Goal: Transaction & Acquisition: Purchase product/service

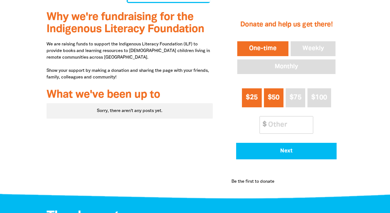
click at [255, 97] on button "$25" at bounding box center [252, 97] width 20 height 19
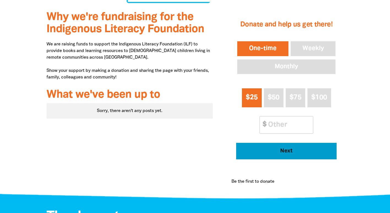
click at [280, 146] on button "Next" at bounding box center [286, 151] width 100 height 17
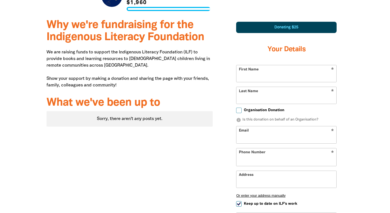
select select "AU"
click at [261, 68] on input "First Name" at bounding box center [286, 73] width 100 height 17
type input "[PERSON_NAME]"
type input "[EMAIL_ADDRESS][DOMAIN_NAME]"
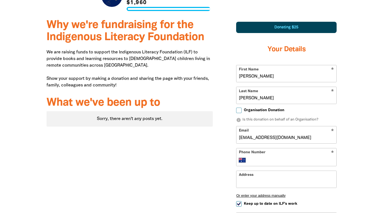
type input "[PHONE_NUMBER]"
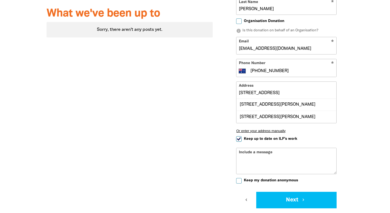
scroll to position [258, 0]
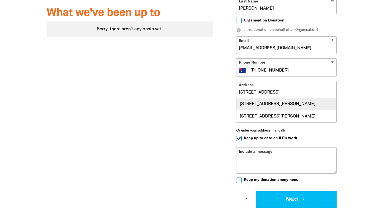
click at [263, 98] on div "[STREET_ADDRESS][PERSON_NAME]" at bounding box center [286, 104] width 100 height 12
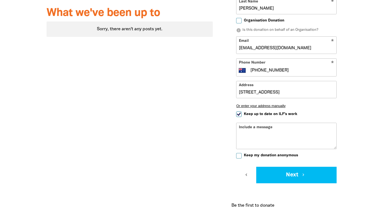
type input "[STREET_ADDRESS][PERSON_NAME]"
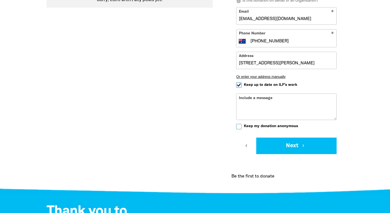
scroll to position [286, 0]
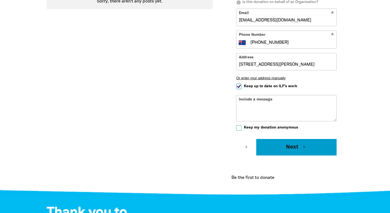
click at [282, 139] on button "Next chevron_right" at bounding box center [296, 147] width 80 height 17
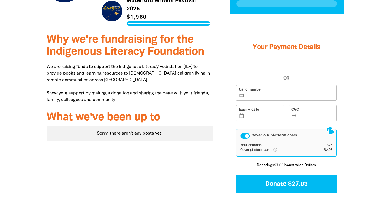
click at [246, 133] on div "Cover our platform costs" at bounding box center [245, 136] width 10 height 6
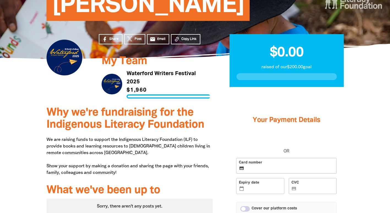
scroll to position [81, 0]
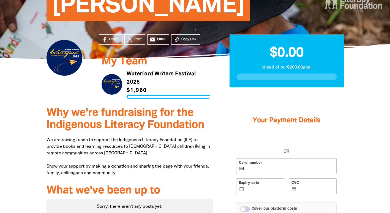
click at [123, 76] on link "Link to Waterford Writers Festival 2025" at bounding box center [155, 84] width 109 height 29
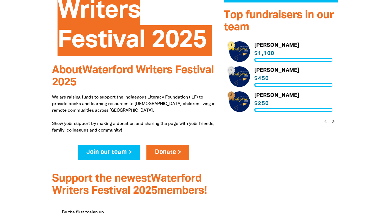
scroll to position [176, 0]
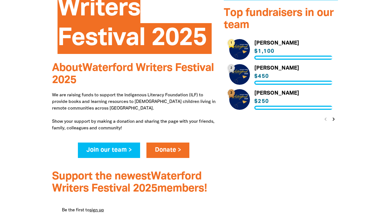
click at [332, 120] on icon "chevron_right" at bounding box center [333, 119] width 7 height 7
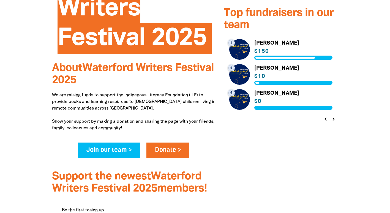
click at [333, 120] on icon "chevron_right" at bounding box center [333, 119] width 7 height 7
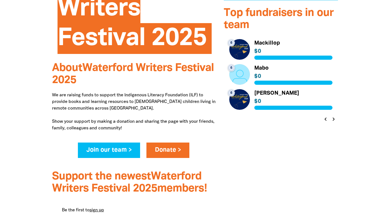
click at [335, 119] on icon "chevron_right" at bounding box center [333, 119] width 7 height 7
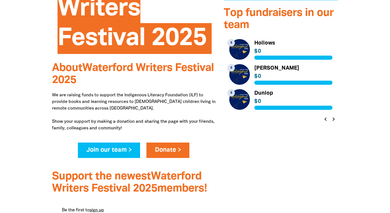
click at [335, 119] on icon "chevron_right" at bounding box center [333, 119] width 7 height 7
click at [261, 74] on link "Link to [PERSON_NAME]" at bounding box center [280, 74] width 103 height 21
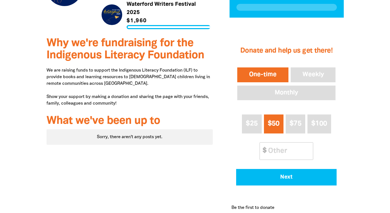
scroll to position [149, 0]
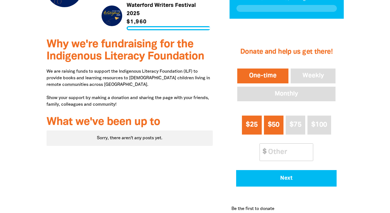
click at [251, 123] on button "$25" at bounding box center [252, 125] width 20 height 19
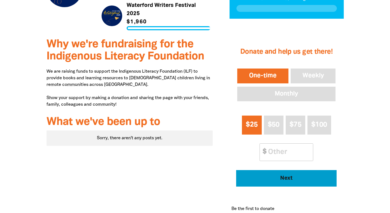
click at [279, 173] on button "Next" at bounding box center [286, 178] width 100 height 17
select select "AU"
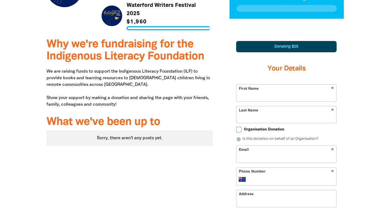
scroll to position [168, 0]
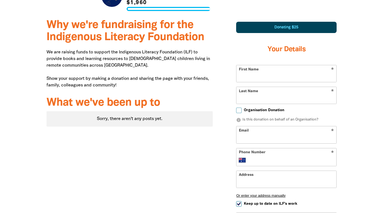
click at [258, 75] on form "* First Name * Last Name Organisation Donation info Is this donation on behalf …" at bounding box center [286, 169] width 100 height 208
click at [254, 71] on input "First Name" at bounding box center [286, 73] width 100 height 17
type input "[PERSON_NAME]"
type input "[EMAIL_ADDRESS][DOMAIN_NAME]"
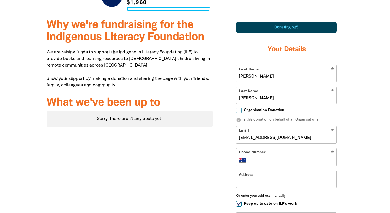
type input "[PHONE_NUMBER]"
type input "[STREET_ADDRESS][PERSON_NAME]"
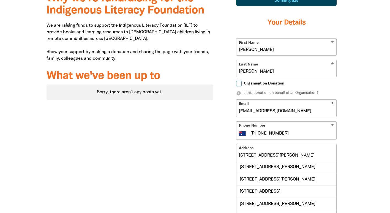
scroll to position [196, 0]
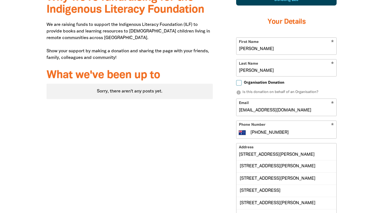
click at [318, 143] on input "[STREET_ADDRESS][PERSON_NAME]" at bounding box center [286, 151] width 100 height 17
click at [342, 149] on div "Donating $25 Your Details * First Name [PERSON_NAME] * Last Name [PERSON_NAME] …" at bounding box center [286, 147] width 114 height 320
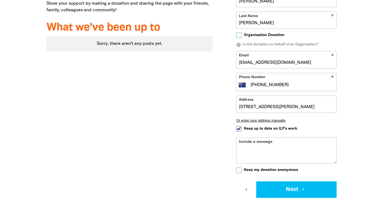
scroll to position [247, 0]
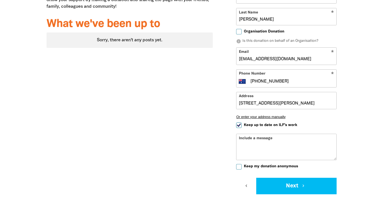
click at [272, 122] on span "Keep up to date on ILF's work" at bounding box center [270, 124] width 53 height 5
click at [242, 122] on input "Keep up to date on ILF's work" at bounding box center [239, 125] width 6 height 6
checkbox input "false"
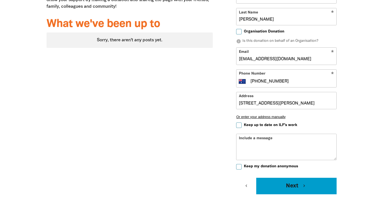
click at [292, 180] on button "Next chevron_right" at bounding box center [296, 186] width 80 height 17
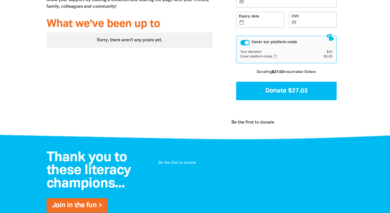
scroll to position [154, 0]
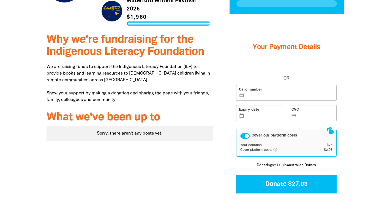
click at [243, 133] on div "Cover our platform costs" at bounding box center [245, 136] width 10 height 6
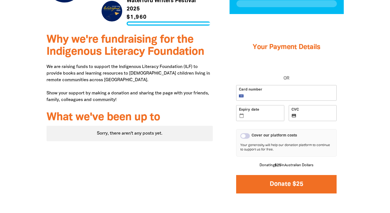
click at [265, 185] on button "Donate $25" at bounding box center [286, 184] width 100 height 18
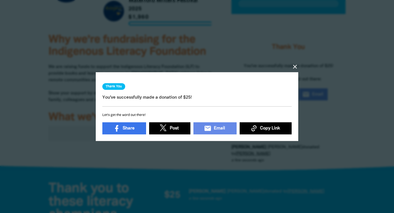
click at [294, 63] on icon "close" at bounding box center [295, 66] width 7 height 7
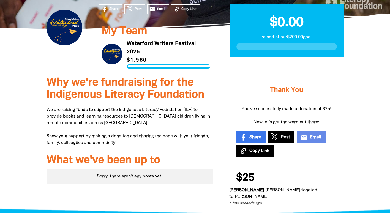
scroll to position [111, 0]
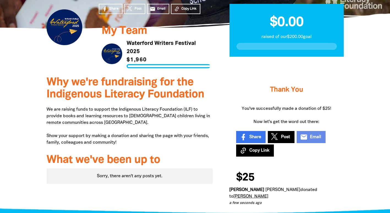
click at [138, 47] on link "Link to Waterford Writers Festival 2025" at bounding box center [155, 53] width 109 height 29
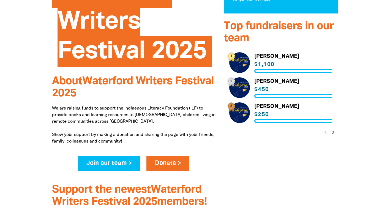
scroll to position [163, 0]
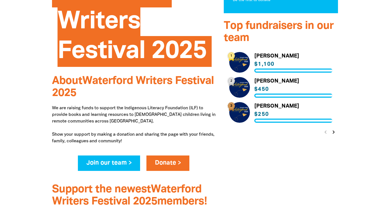
click at [333, 131] on icon "chevron_right" at bounding box center [333, 132] width 7 height 7
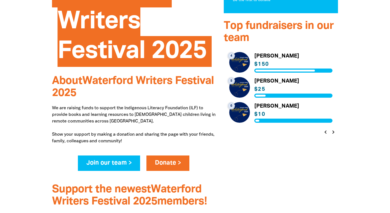
click at [271, 88] on link "Link to [PERSON_NAME]" at bounding box center [280, 87] width 103 height 21
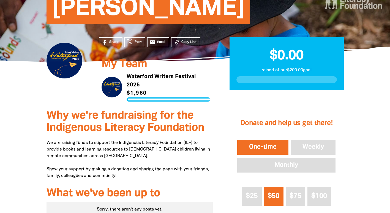
scroll to position [79, 0]
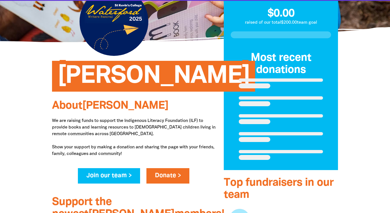
scroll to position [166, 0]
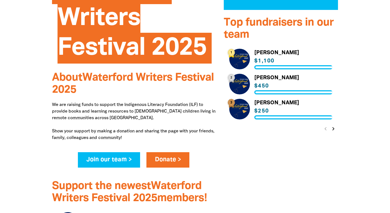
click at [277, 61] on link "Link to [PERSON_NAME]" at bounding box center [280, 59] width 103 height 21
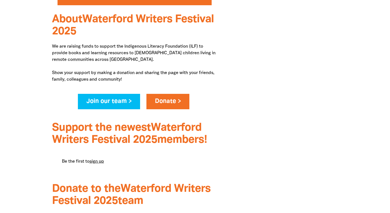
scroll to position [251, 0]
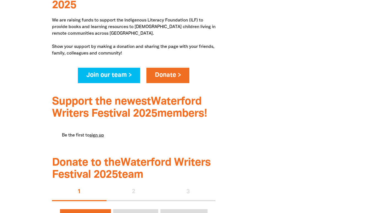
scroll to position [111, 0]
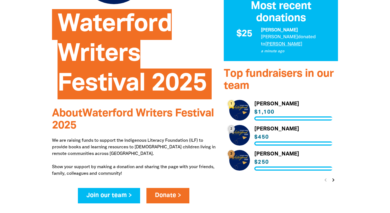
scroll to position [130, 0]
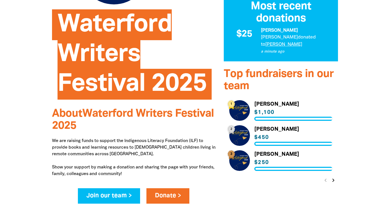
click at [264, 137] on link "Link to [PERSON_NAME]" at bounding box center [280, 135] width 103 height 21
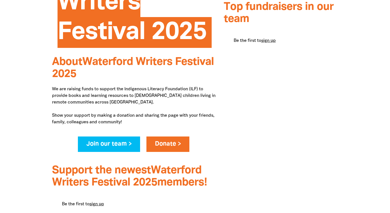
scroll to position [182, 0]
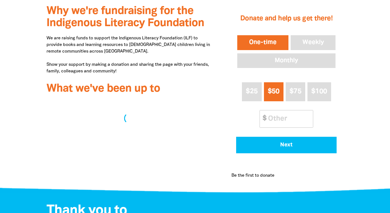
scroll to position [81, 0]
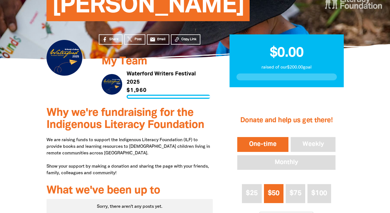
click at [120, 75] on link "Link to Waterford Writers Festival 2025" at bounding box center [155, 84] width 109 height 29
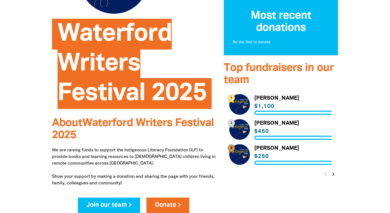
click at [286, 162] on link "Link to [PERSON_NAME]" at bounding box center [280, 154] width 103 height 21
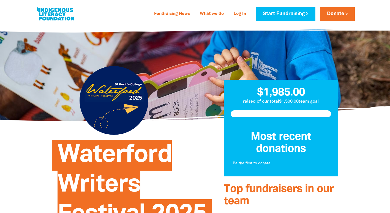
click at [110, 98] on div at bounding box center [113, 100] width 69 height 69
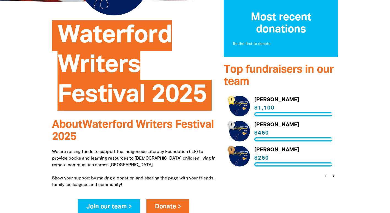
click at [333, 175] on icon "chevron_right" at bounding box center [333, 175] width 7 height 7
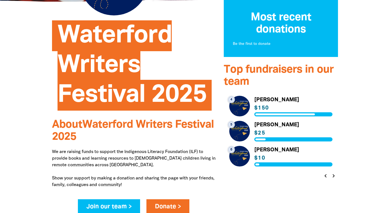
scroll to position [0, 0]
click at [261, 106] on link "Link to [PERSON_NAME]" at bounding box center [280, 106] width 103 height 21
